Goal: Transaction & Acquisition: Purchase product/service

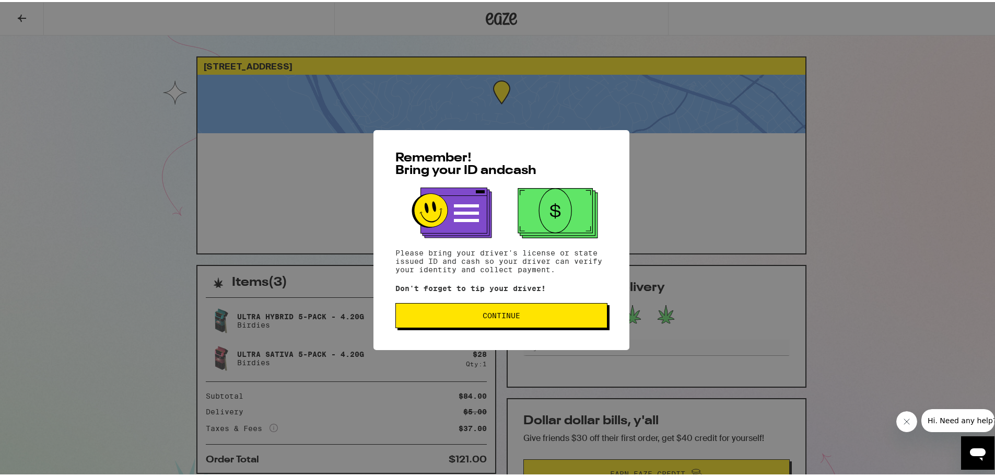
click at [461, 308] on button "Continue" at bounding box center [501, 313] width 212 height 25
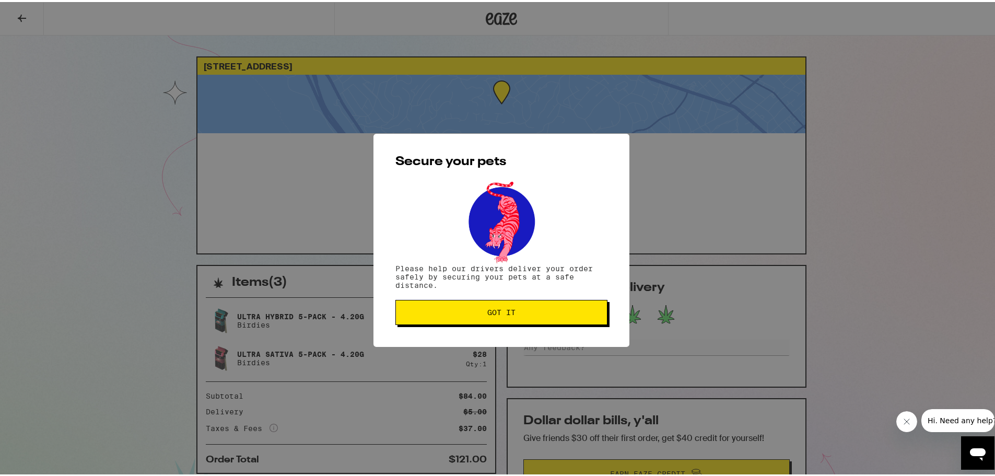
click at [458, 307] on button "Got it" at bounding box center [501, 310] width 212 height 25
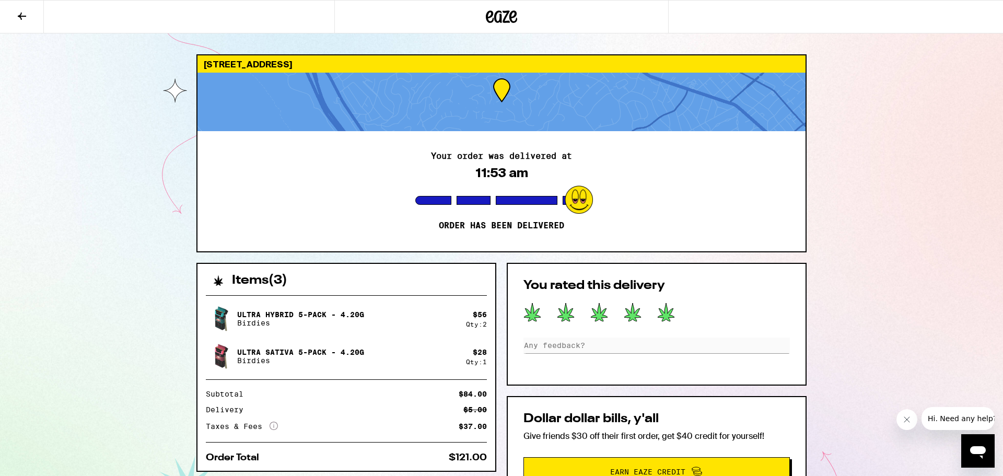
click at [190, 203] on div "[STREET_ADDRESS] Your order was delivered at 11:53 am Order has been delivered …" at bounding box center [501, 358] width 627 height 608
click at [776, 405] on div "Dollar dollar bills, y'all Give friends $30 off their first order, get $40 cred…" at bounding box center [656, 449] width 300 height 107
click at [5, 13] on button at bounding box center [22, 17] width 44 height 33
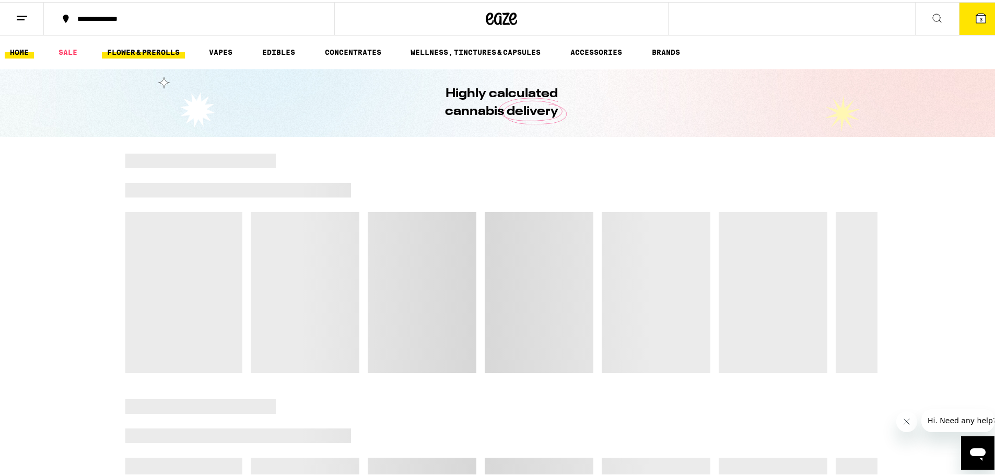
click at [124, 49] on link "FLOWER & PREROLLS" at bounding box center [143, 50] width 83 height 13
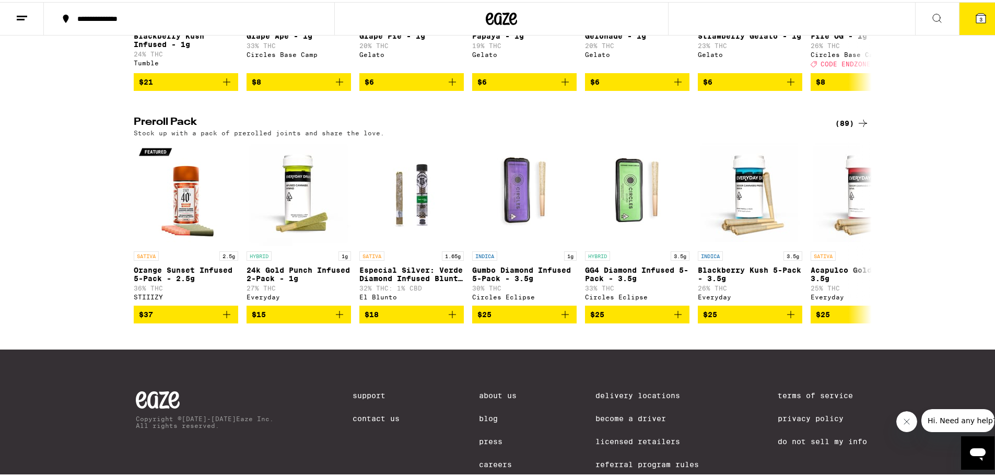
scroll to position [731, 0]
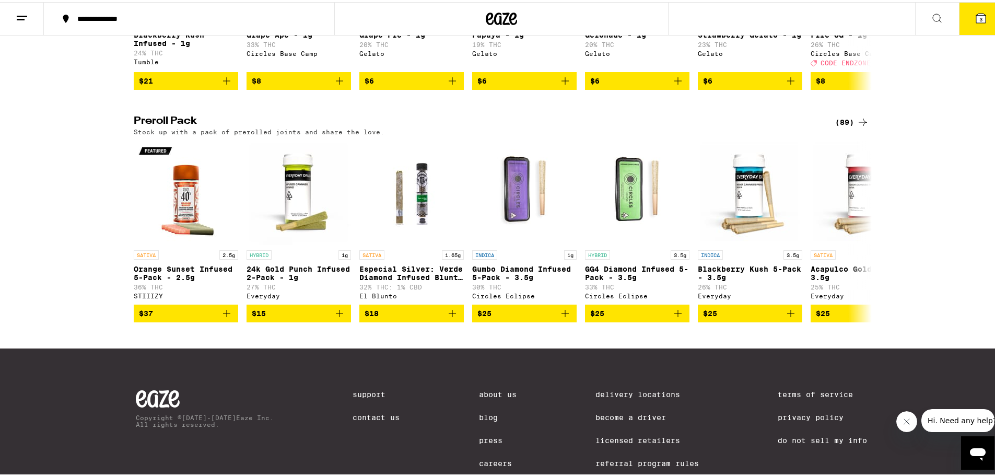
click at [858, 126] on icon at bounding box center [862, 120] width 13 height 13
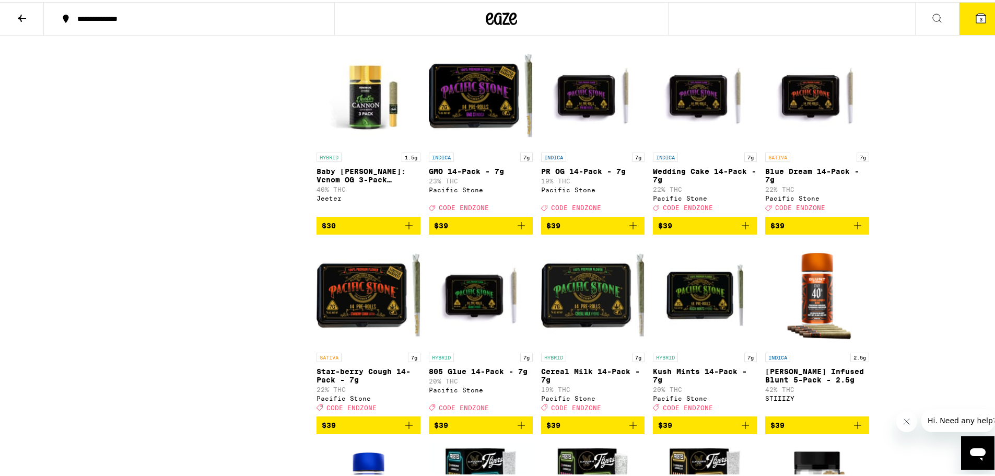
scroll to position [1827, 0]
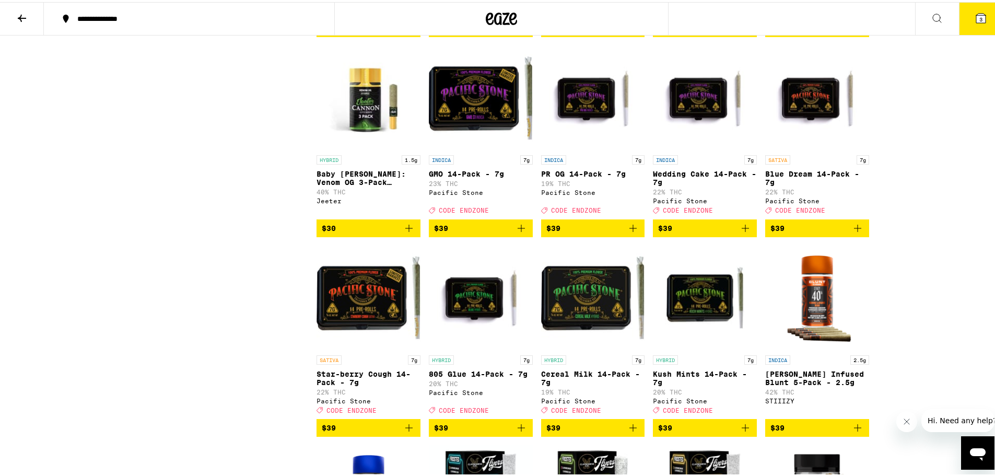
click at [515, 232] on icon "Add to bag" at bounding box center [521, 226] width 13 height 13
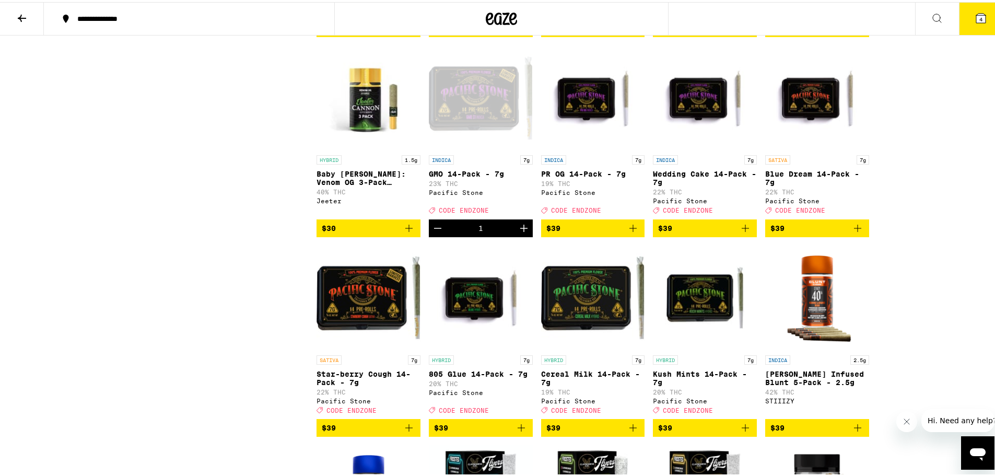
click at [854, 230] on icon "Add to bag" at bounding box center [857, 225] width 7 height 7
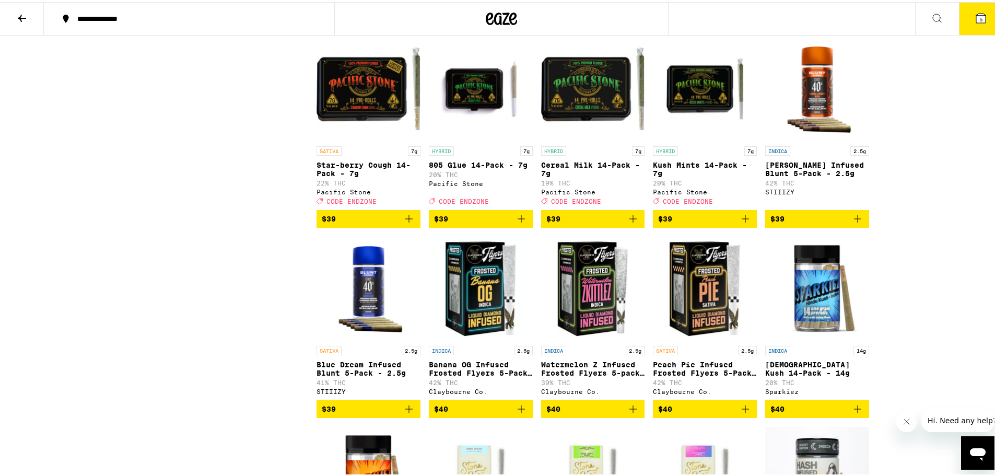
scroll to position [1880, 0]
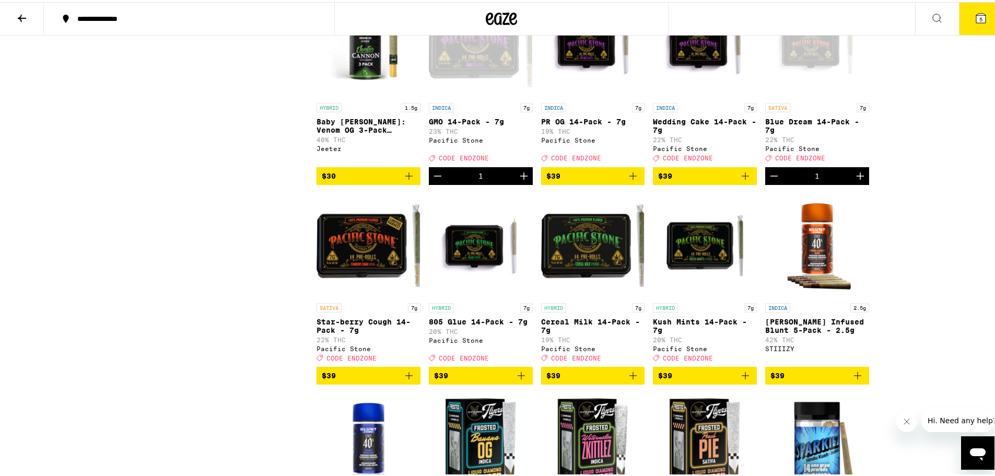
click at [968, 22] on button "5" at bounding box center [981, 17] width 44 height 32
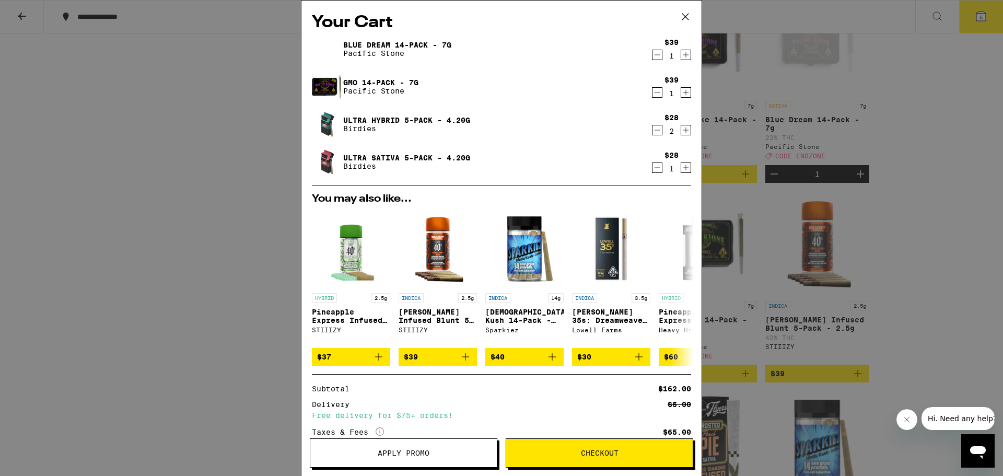
click at [652, 131] on icon "Decrement" at bounding box center [656, 130] width 9 height 13
click at [652, 168] on icon "Decrement" at bounding box center [656, 167] width 9 height 13
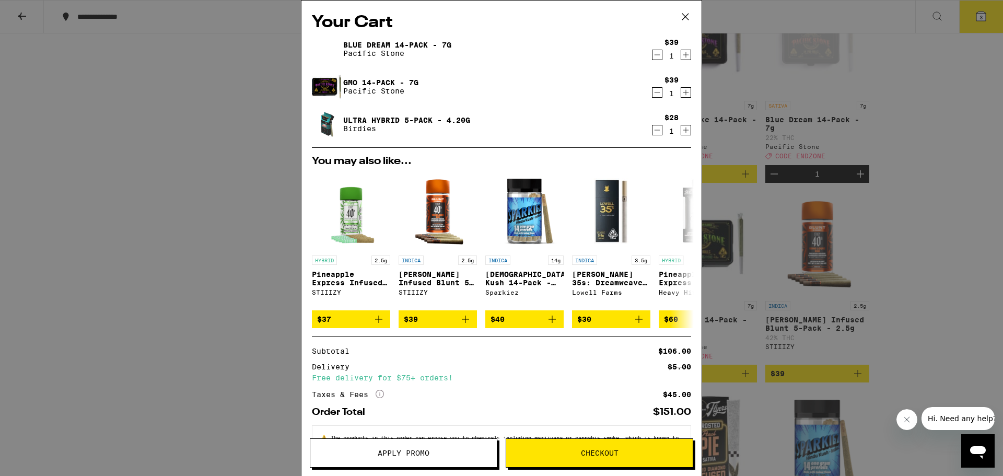
click at [398, 457] on button "Apply Promo" at bounding box center [403, 452] width 187 height 29
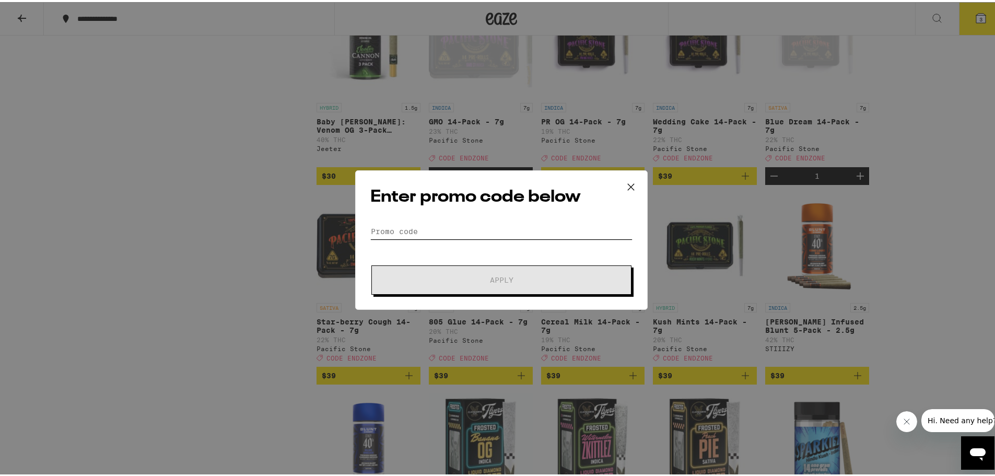
click at [453, 231] on input "Promo Code" at bounding box center [501, 229] width 262 height 16
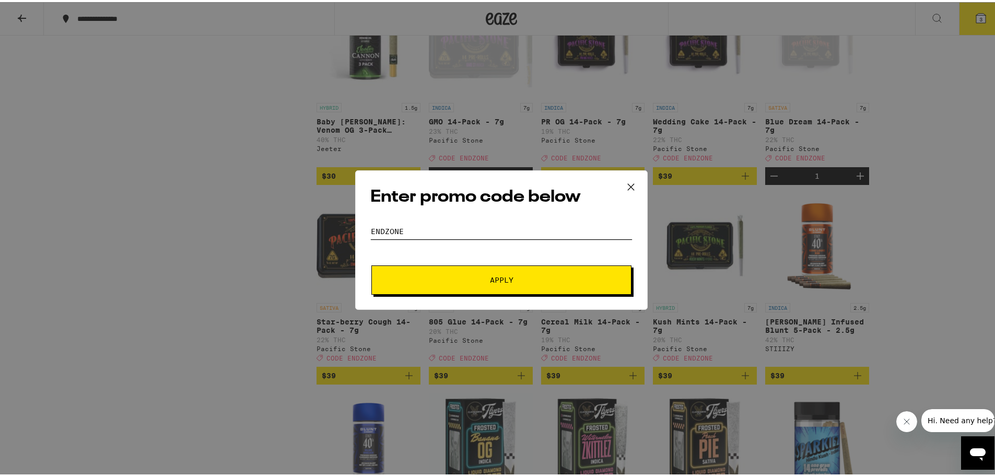
type input "endzone"
click at [473, 273] on button "Apply" at bounding box center [501, 277] width 260 height 29
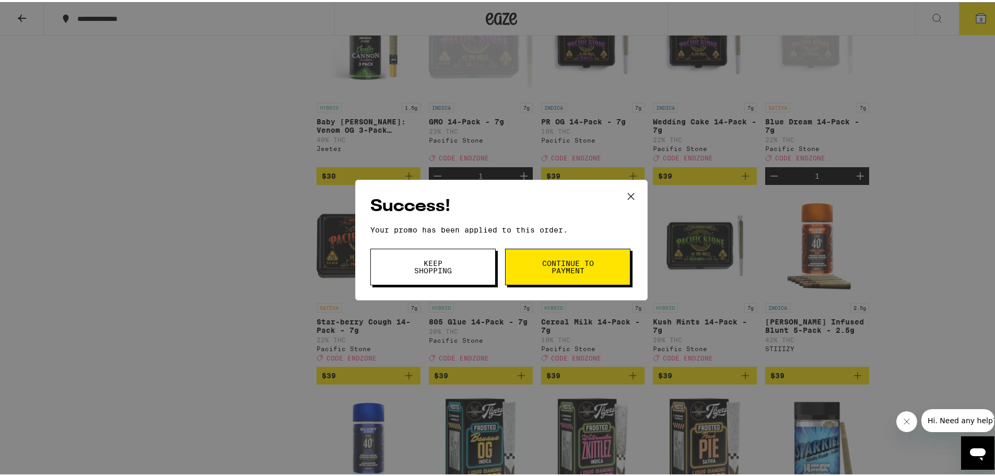
click at [534, 260] on button "Continue to payment" at bounding box center [567, 264] width 125 height 37
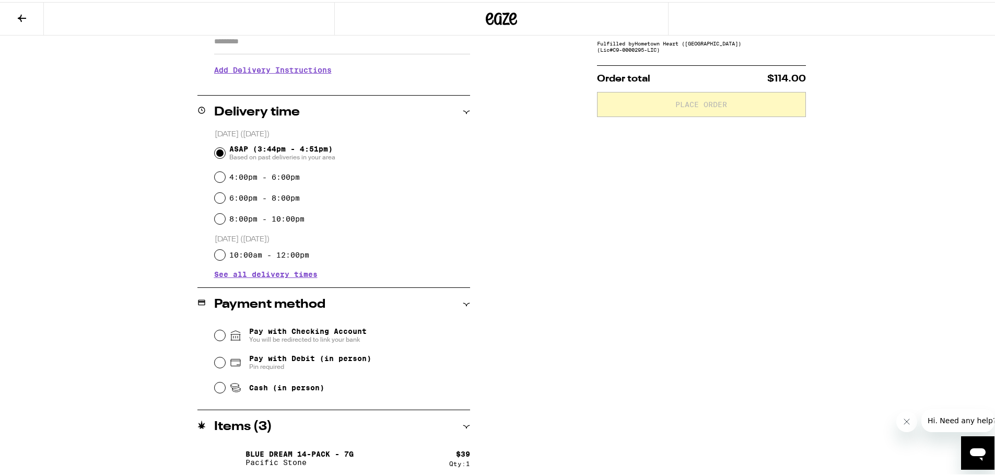
scroll to position [261, 0]
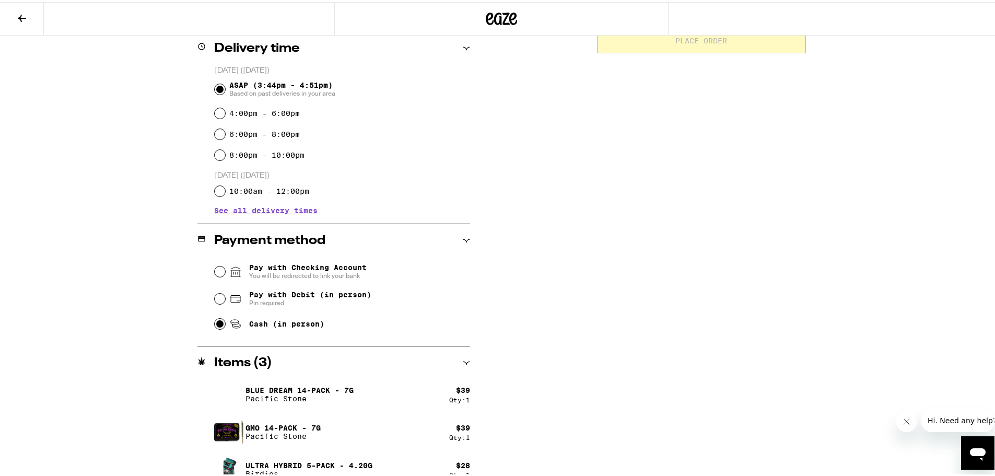
click at [215, 322] on input "Cash (in person)" at bounding box center [220, 321] width 10 height 10
radio input "true"
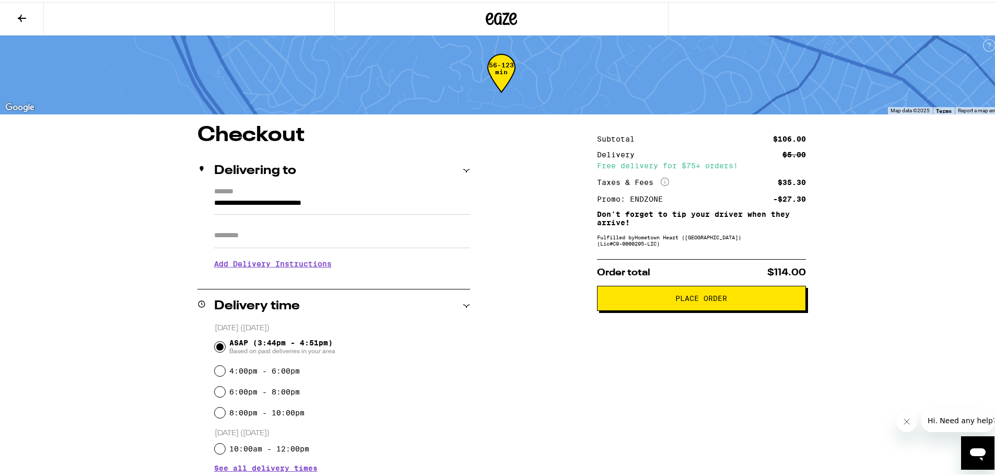
scroll to position [0, 0]
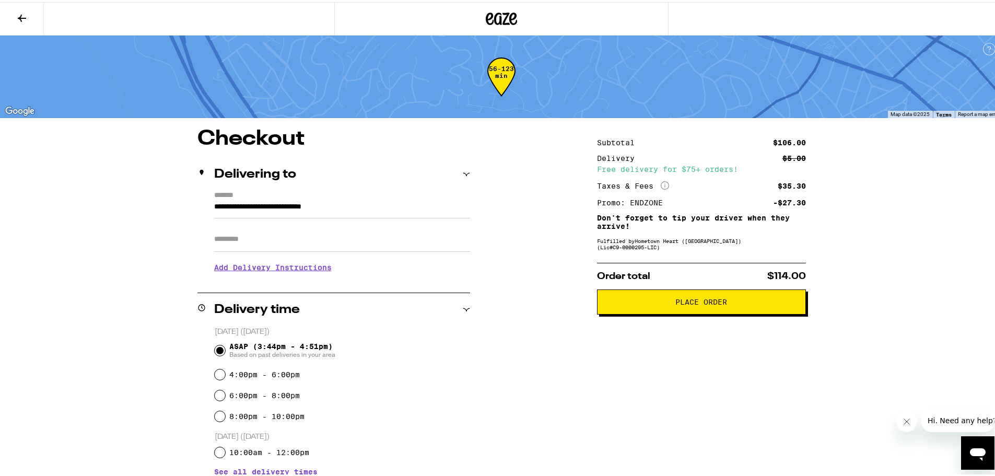
click at [645, 297] on button "Place Order" at bounding box center [701, 299] width 209 height 25
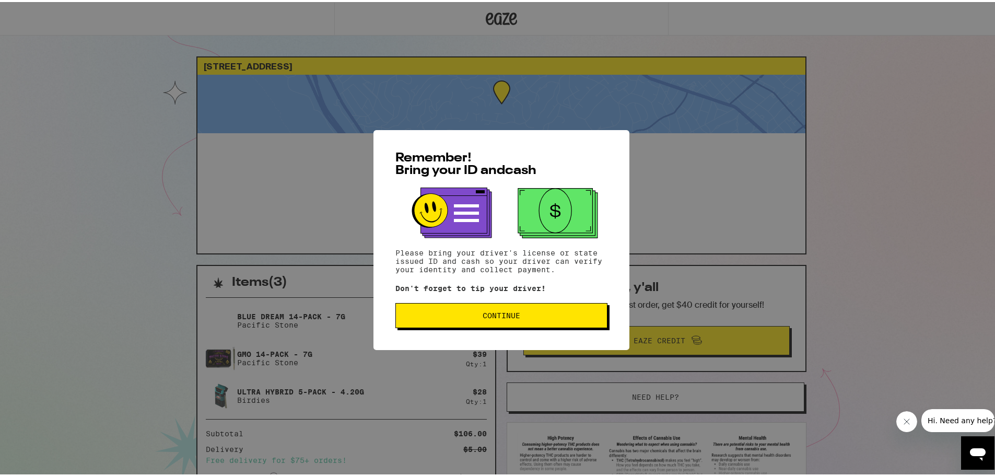
click at [556, 315] on span "Continue" at bounding box center [501, 313] width 194 height 7
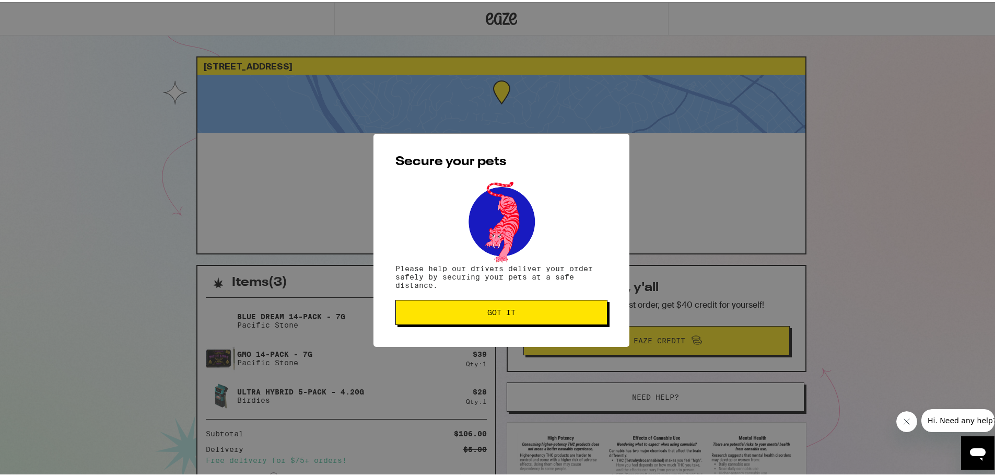
click at [556, 315] on button "Got it" at bounding box center [501, 310] width 212 height 25
